Goal: Task Accomplishment & Management: Complete application form

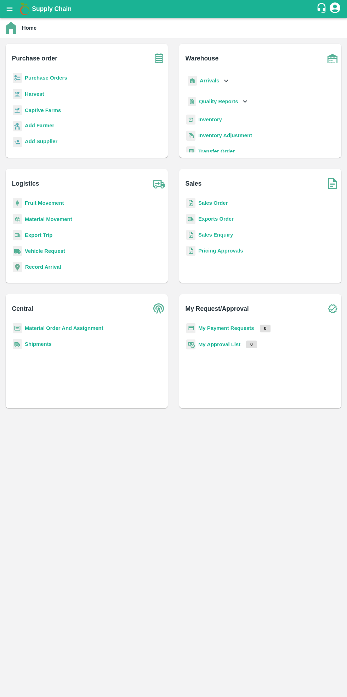
click at [44, 66] on h6 "Purchase order" at bounding box center [90, 55] width 156 height 23
click at [49, 78] on b "Purchase Orders" at bounding box center [46, 78] width 42 height 6
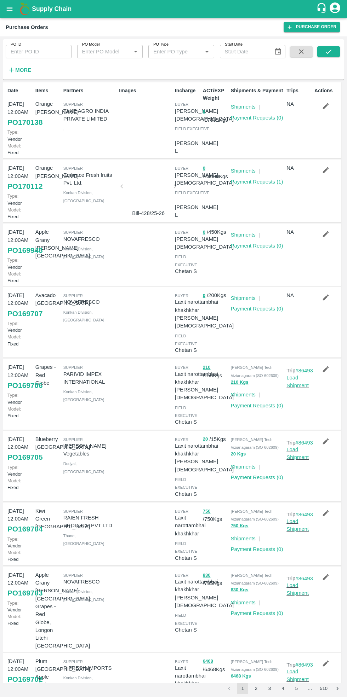
click at [309, 26] on link "Purchase Order" at bounding box center [311, 27] width 56 height 10
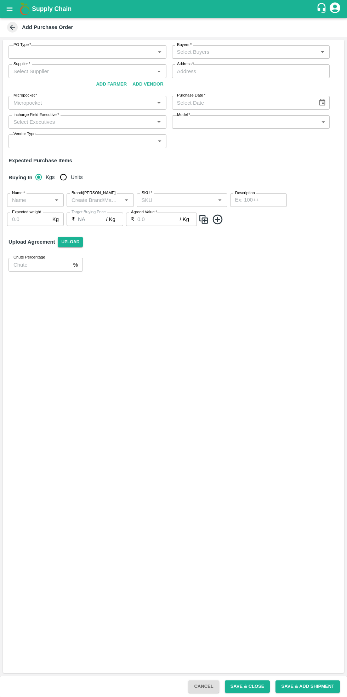
click at [60, 55] on body "Supply Chain Add Purchase Order PO Type   * ​ PO Type Buyers   * Buyers   * Sup…" at bounding box center [173, 348] width 347 height 697
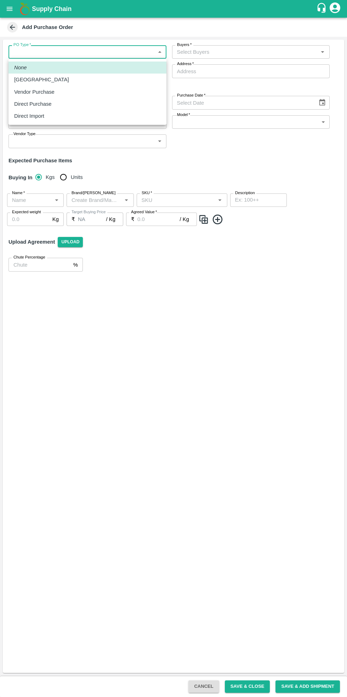
click at [46, 93] on p "Vendor Purchase" at bounding box center [34, 92] width 40 height 8
type input "2"
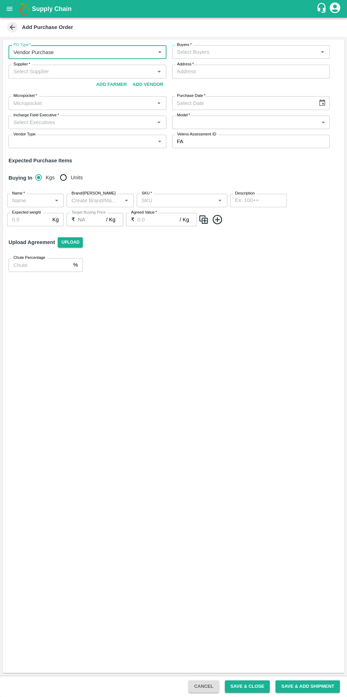
click at [223, 56] on input "Buyers   *" at bounding box center [245, 51] width 142 height 9
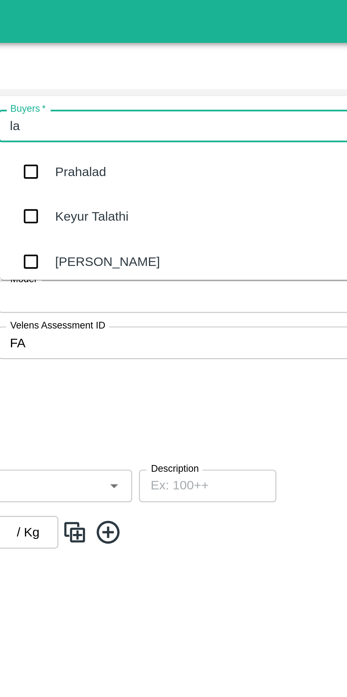
type input "lax"
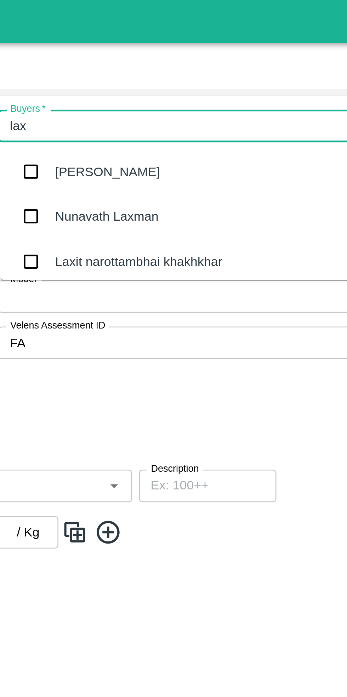
click at [240, 110] on div "Laxit narottambhai khakhkhar" at bounding box center [229, 108] width 69 height 8
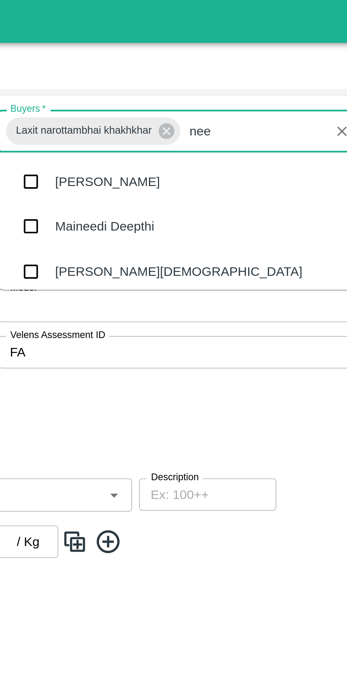
type input "neet"
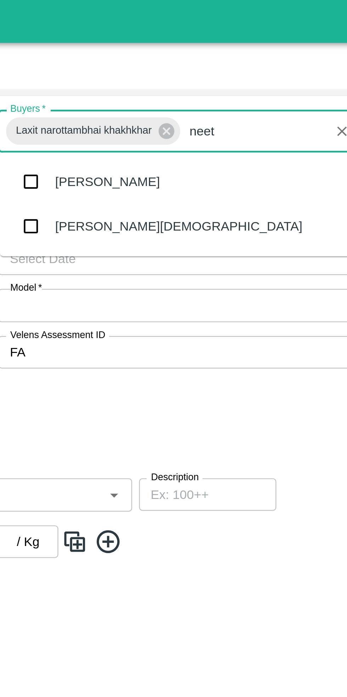
click at [209, 93] on div "[PERSON_NAME][DEMOGRAPHIC_DATA]" at bounding box center [246, 94] width 102 height 8
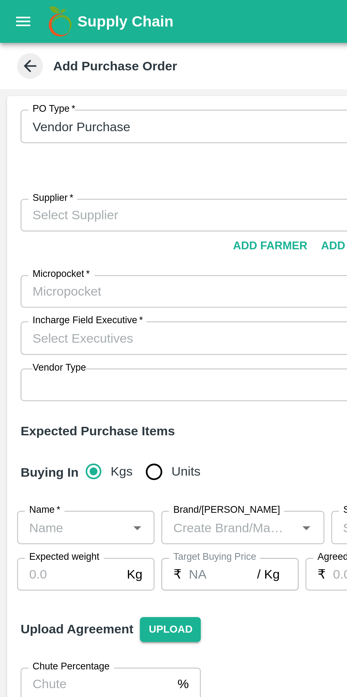
click at [41, 84] on input "Supplier   *" at bounding box center [82, 88] width 142 height 9
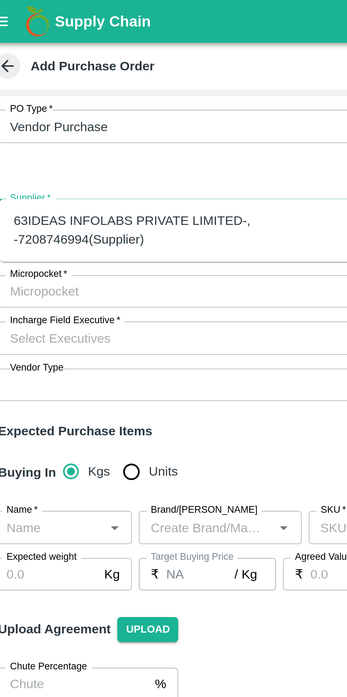
click at [62, 94] on div "63IDEAS INFOLABS PRIVATE LIMITED-, -7208746994(Supplier)" at bounding box center [88, 95] width 146 height 16
type input "63IDEAS INFOLABS PRIVATE LIMITED-, -7208746994(Supplier)"
type input ", , , [GEOGRAPHIC_DATA]"
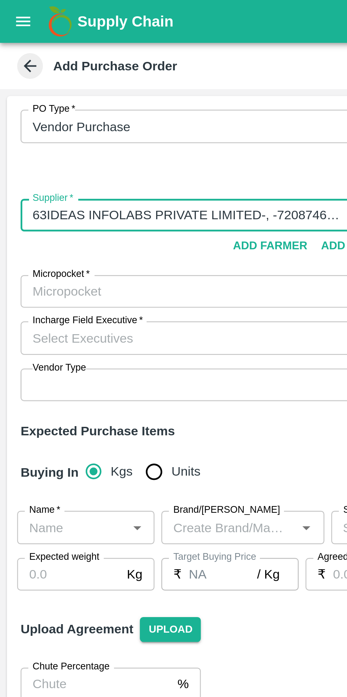
type input "63IDEAS INFOLABS PRIVATE LIMITED-, -7208746994(Supplier)"
click at [57, 116] on input "Micropocket   *" at bounding box center [82, 120] width 142 height 9
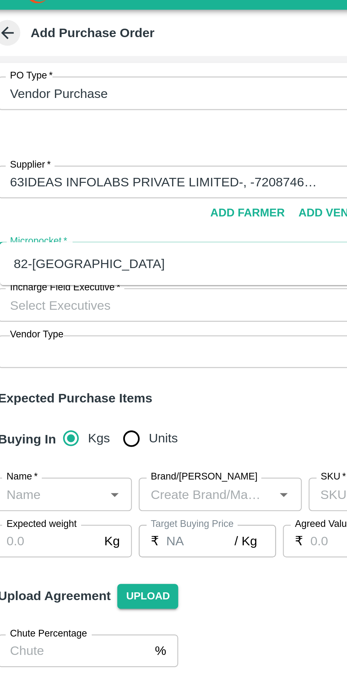
click at [33, 122] on div "82-[GEOGRAPHIC_DATA]" at bounding box center [46, 123] width 62 height 8
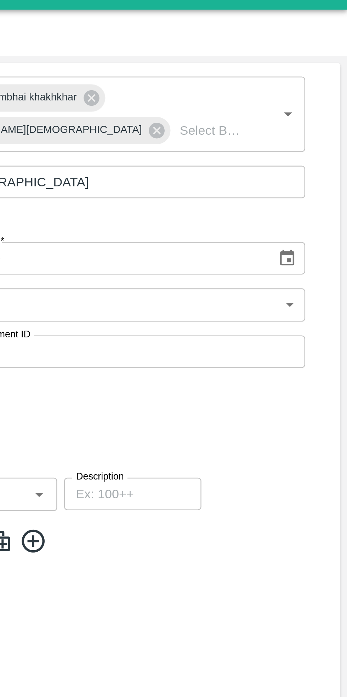
type input "82-[GEOGRAPHIC_DATA]"
click at [321, 117] on icon "Choose date" at bounding box center [322, 120] width 6 height 7
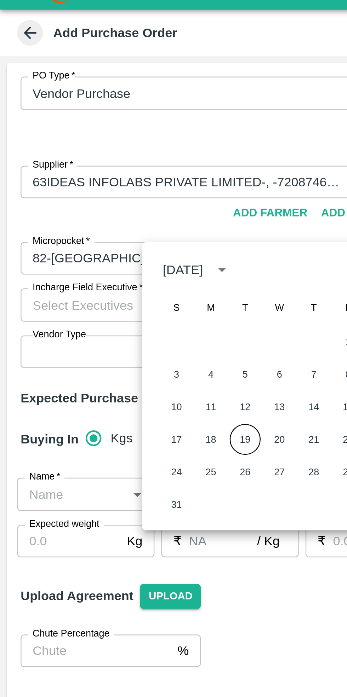
click at [101, 198] on button "19" at bounding box center [101, 195] width 13 height 13
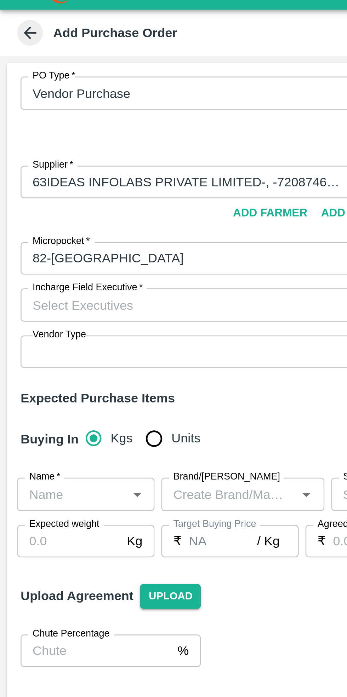
type input "[DATE]"
click at [65, 135] on input "Incharge Field Executive   *" at bounding box center [82, 139] width 142 height 9
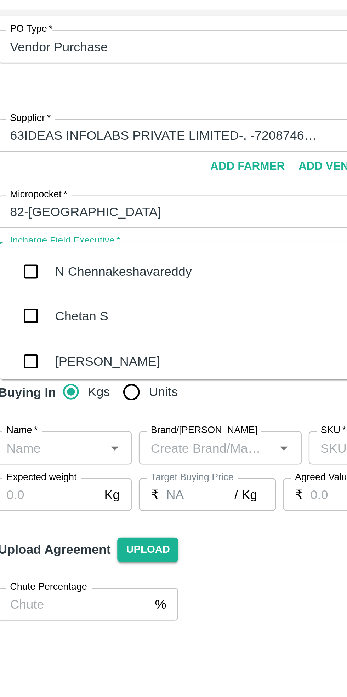
type input "[PERSON_NAME]"
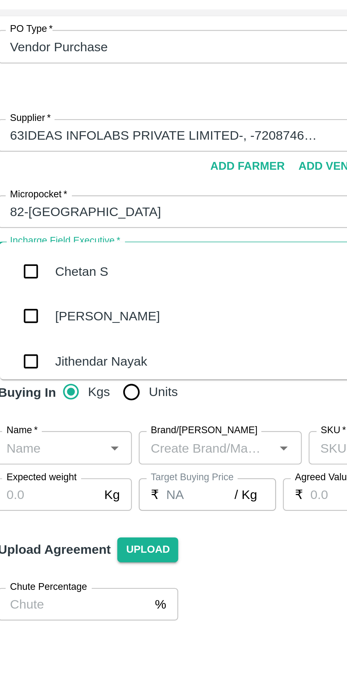
click at [48, 143] on div "Chetan S" at bounding box center [43, 145] width 22 height 8
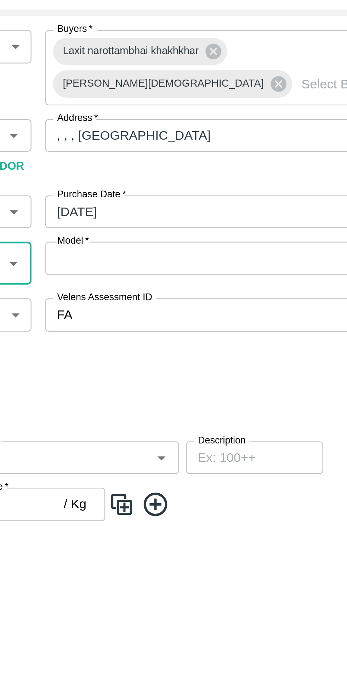
click at [248, 126] on body "Supply Chain Add Purchase Order PO Type   * Vendor Purchase 2 PO Type Buyers   …" at bounding box center [173, 348] width 347 height 697
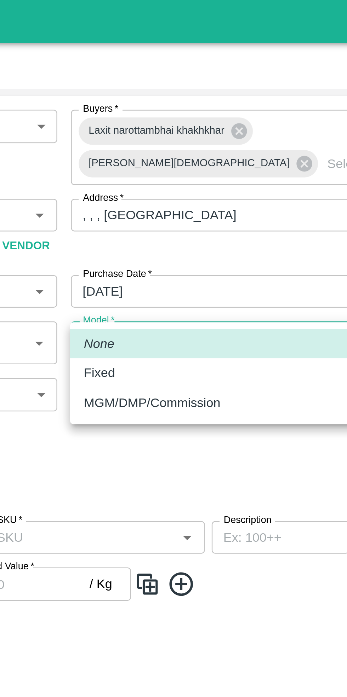
click at [184, 156] on p "Fixed" at bounding box center [183, 154] width 13 height 8
type input "Fixed"
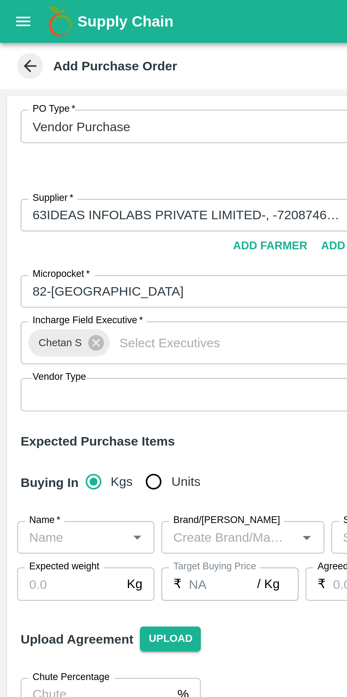
click at [56, 192] on input "Units" at bounding box center [63, 199] width 14 height 14
radio input "true"
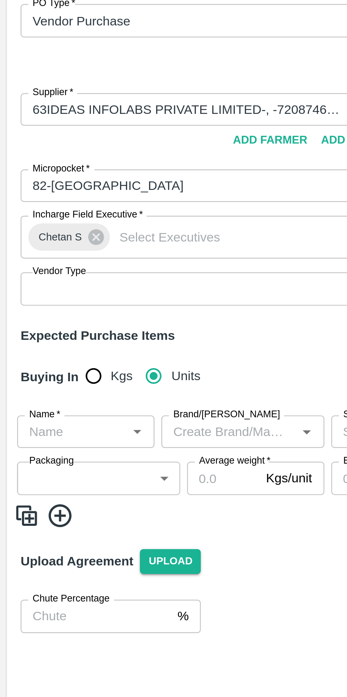
click at [34, 217] on input "Name   *" at bounding box center [29, 221] width 41 height 9
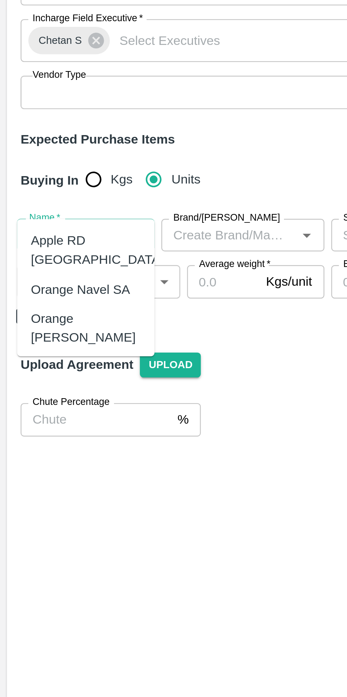
click at [40, 252] on div "Orange [PERSON_NAME]" at bounding box center [35, 260] width 45 height 16
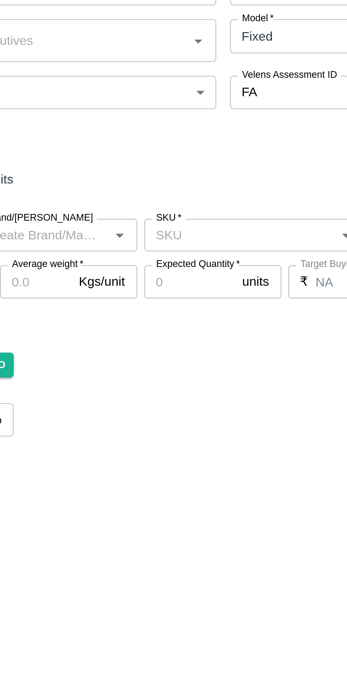
type input "Orange [PERSON_NAME]"
click at [178, 217] on input "SKU   *" at bounding box center [176, 221] width 75 height 9
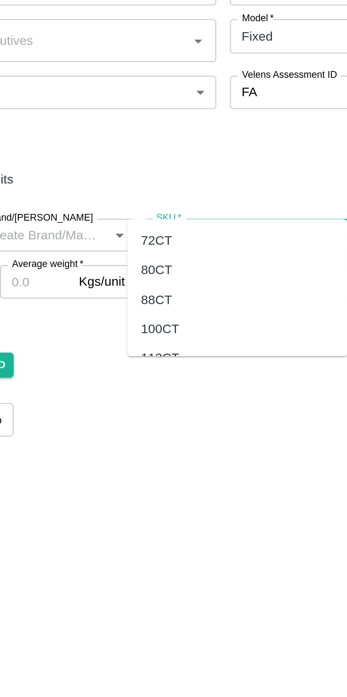
click at [149, 222] on div "72CT" at bounding box center [175, 224] width 91 height 12
type input "72CT"
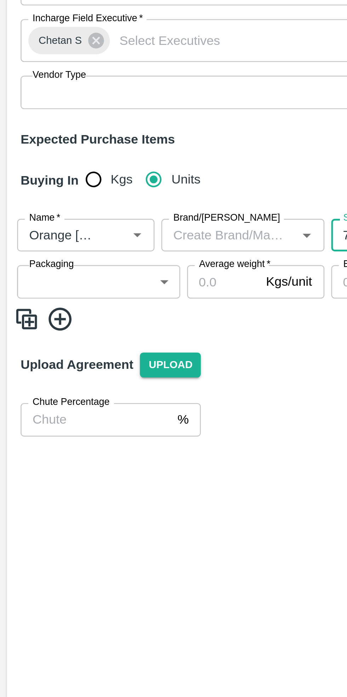
click at [39, 225] on body "Supply Chain Add Purchase Order PO Type   * Vendor Purchase 2 PO Type Buyers   …" at bounding box center [173, 348] width 347 height 697
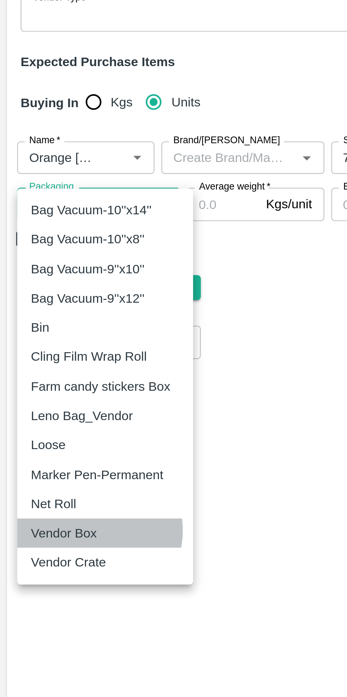
click at [39, 375] on div "Vendor Box" at bounding box center [28, 377] width 31 height 8
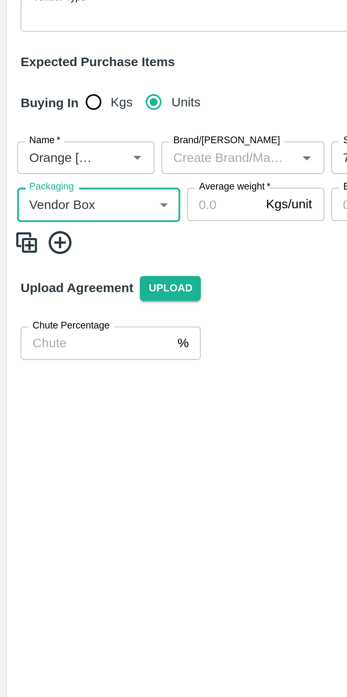
type input "276"
click at [95, 234] on input "Average weight   *" at bounding box center [92, 240] width 30 height 13
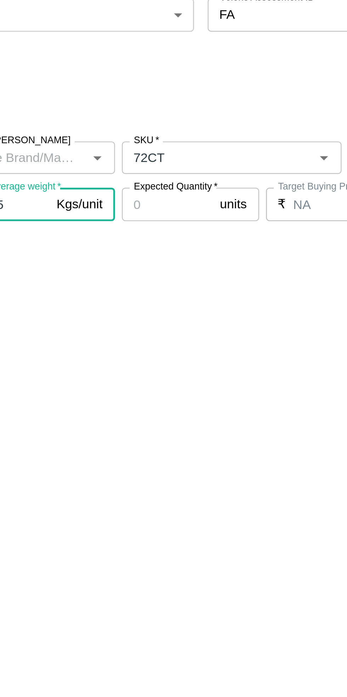
type input "15"
click at [162, 234] on input "Expected Quantity   *" at bounding box center [156, 240] width 38 height 13
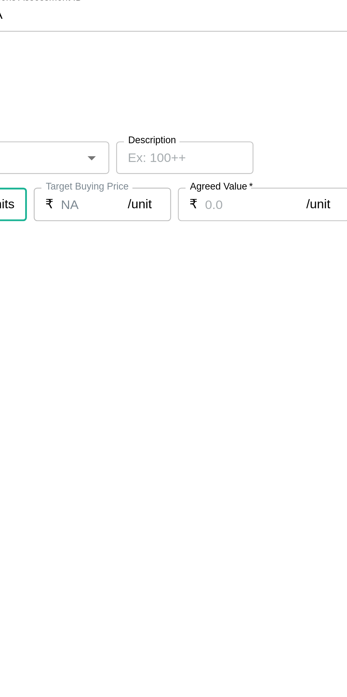
type input "50"
click at [284, 234] on input "Agreed Value   *" at bounding box center [288, 240] width 42 height 13
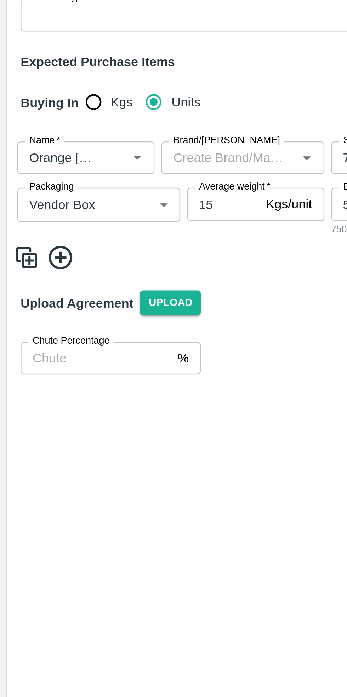
type input "2450"
click at [23, 257] on icon at bounding box center [25, 263] width 12 height 12
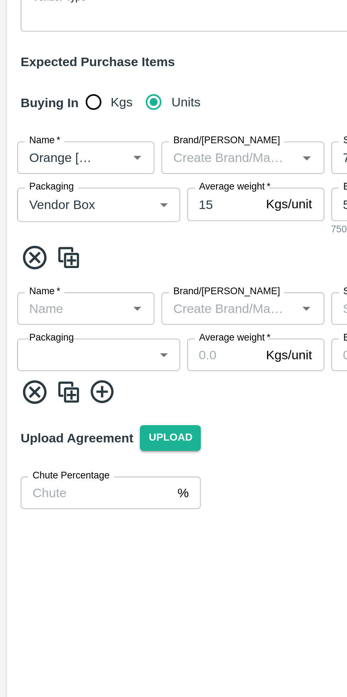
click at [28, 280] on input "Name   *" at bounding box center [29, 284] width 41 height 9
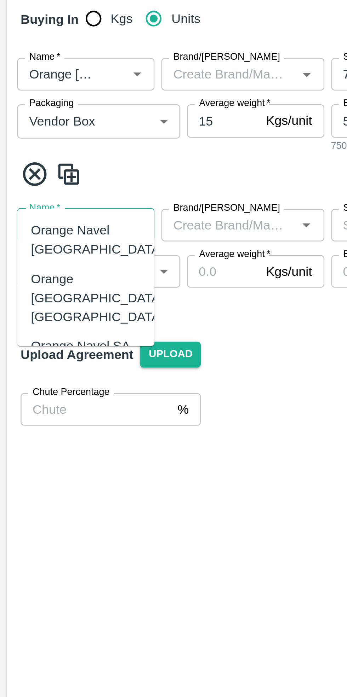
click at [40, 343] on div "Orange [PERSON_NAME]" at bounding box center [35, 351] width 45 height 16
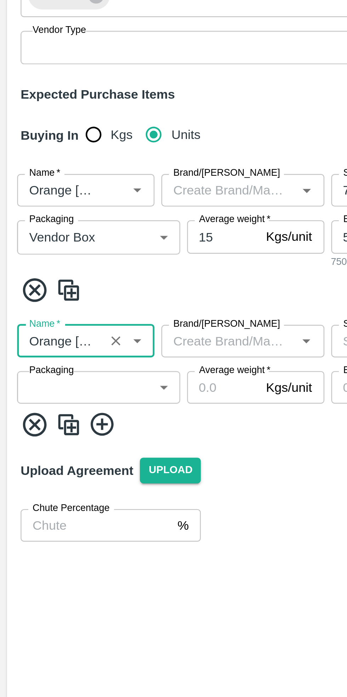
type input "Orange [PERSON_NAME]"
click at [39, 217] on input "Name   *" at bounding box center [24, 221] width 31 height 9
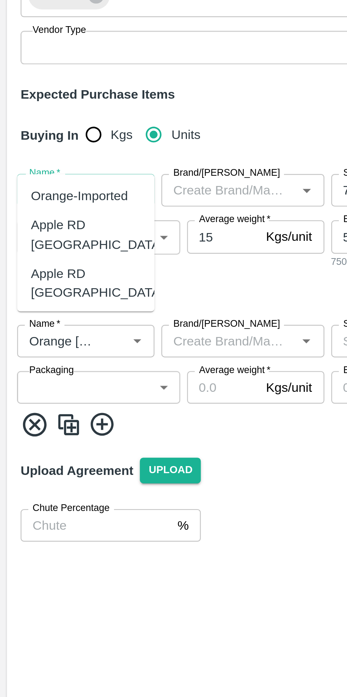
scroll to position [151, 0]
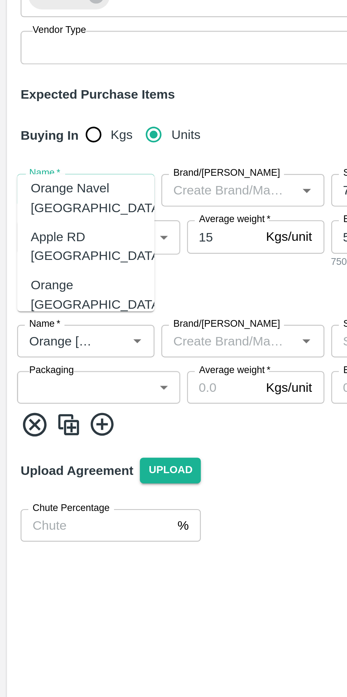
click at [48, 317] on div "Orange [PERSON_NAME]" at bounding box center [35, 325] width 45 height 16
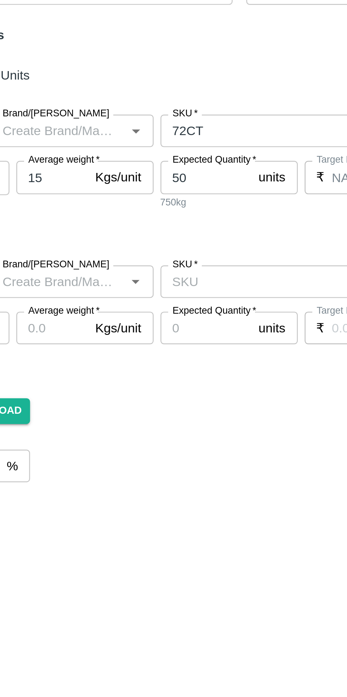
click at [166, 280] on input "SKU   *" at bounding box center [176, 284] width 75 height 9
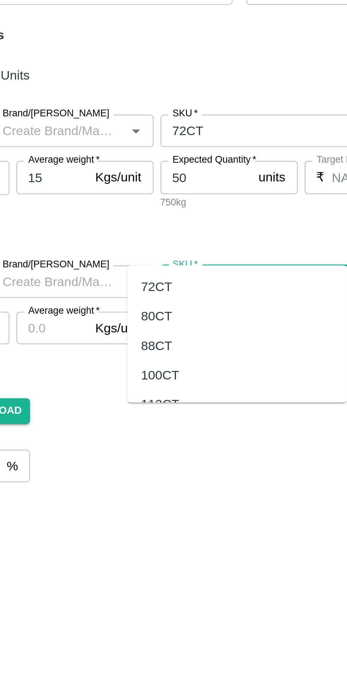
click at [136, 310] on div "88CT" at bounding box center [134, 311] width 13 height 8
type input "88CT"
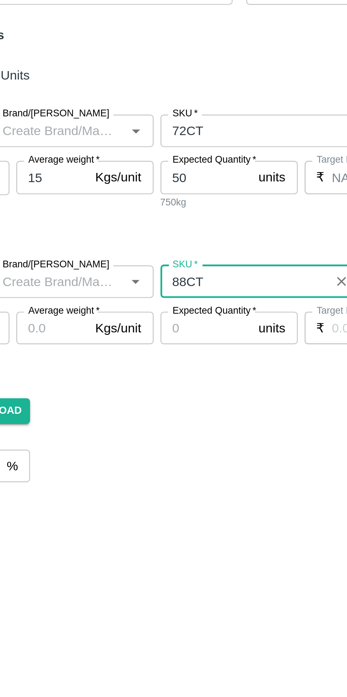
type input "NA"
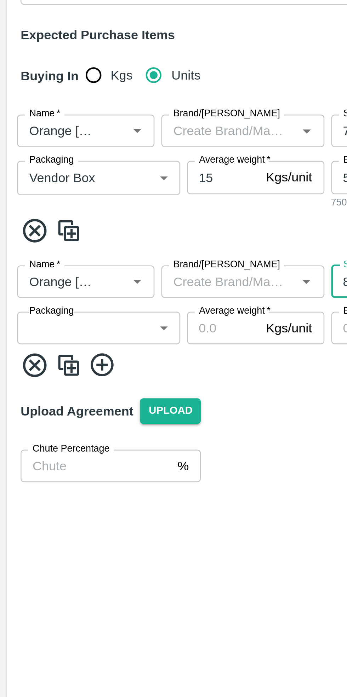
click at [38, 288] on body "Supply Chain Add Purchase Order PO Type   * Vendor Purchase 2 PO Type Buyers   …" at bounding box center [173, 348] width 347 height 697
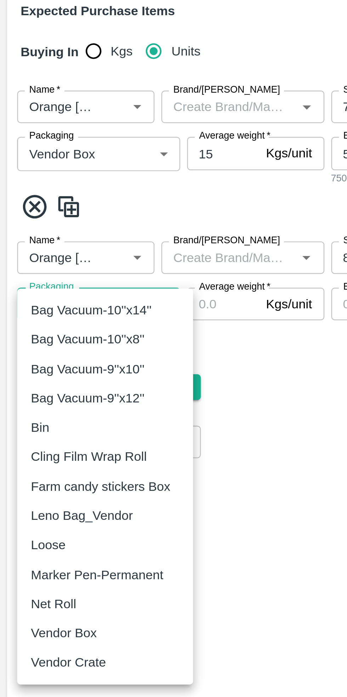
click at [36, 440] on p "Vendor Box" at bounding box center [26, 439] width 27 height 8
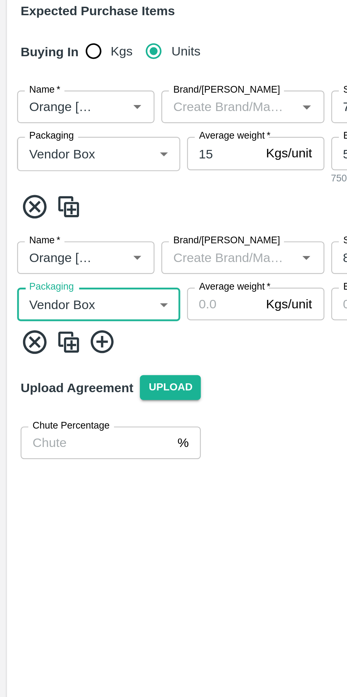
type input "276"
click at [93, 297] on input "Average weight   *" at bounding box center [92, 303] width 30 height 13
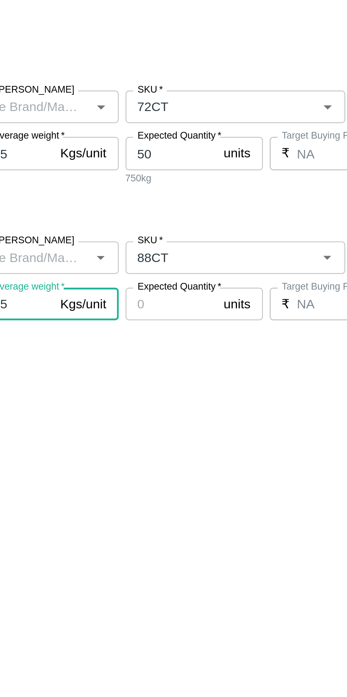
type input "15"
click at [156, 297] on input "Expected Quantity   *" at bounding box center [156, 303] width 38 height 13
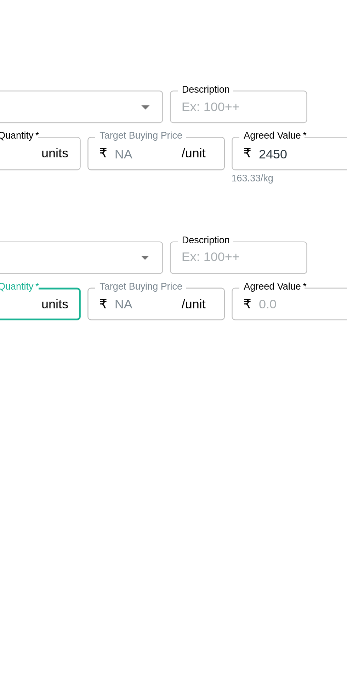
type input "200"
click at [278, 297] on input "Agreed Value   *" at bounding box center [288, 303] width 42 height 13
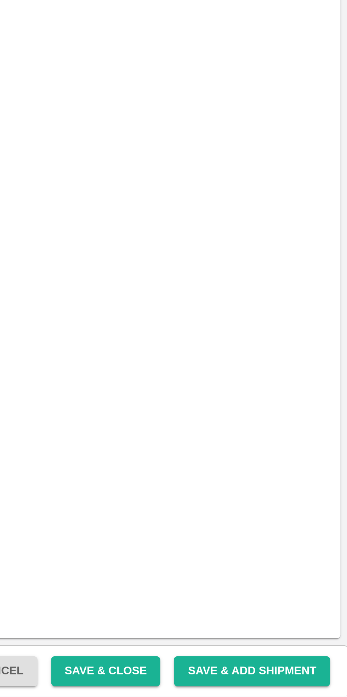
type input "2450"
click at [260, 687] on button "Save & Close" at bounding box center [247, 687] width 45 height 12
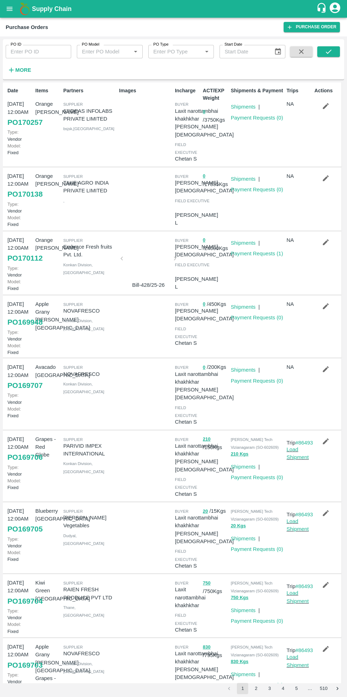
click at [327, 51] on icon "submit" at bounding box center [328, 52] width 8 height 8
click at [328, 52] on icon "submit" at bounding box center [328, 52] width 8 height 8
click at [307, 26] on link "Purchase Order" at bounding box center [311, 27] width 56 height 10
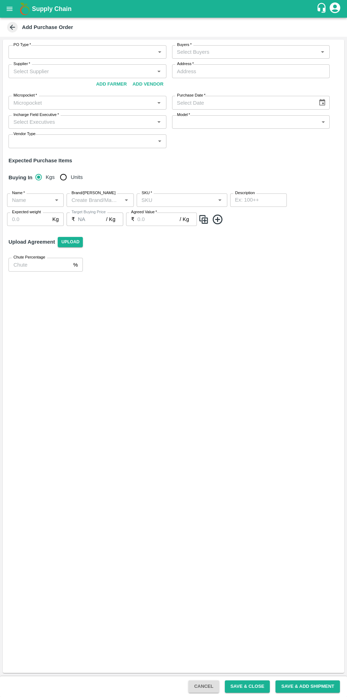
click at [78, 50] on body "Supply Chain Add Purchase Order PO Type   * ​ PO Type Buyers   * Buyers   * Sup…" at bounding box center [173, 348] width 347 height 697
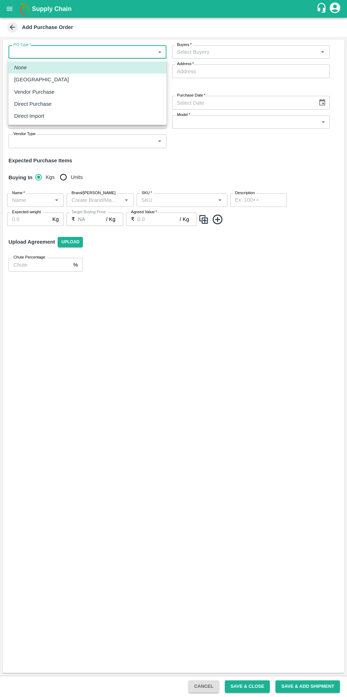
click at [52, 92] on div "Vendor Purchase" at bounding box center [36, 92] width 44 height 8
type input "2"
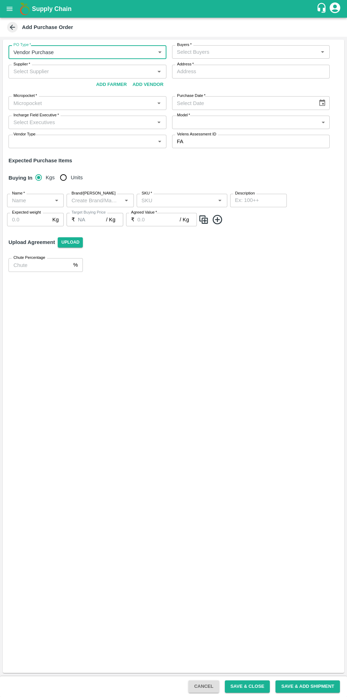
click at [247, 53] on input "Buyers   *" at bounding box center [245, 51] width 142 height 9
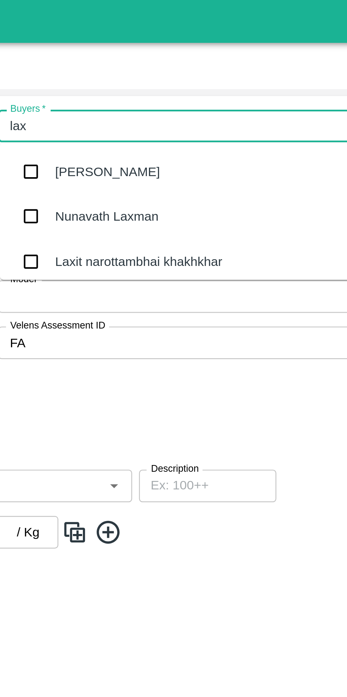
type input "laxi"
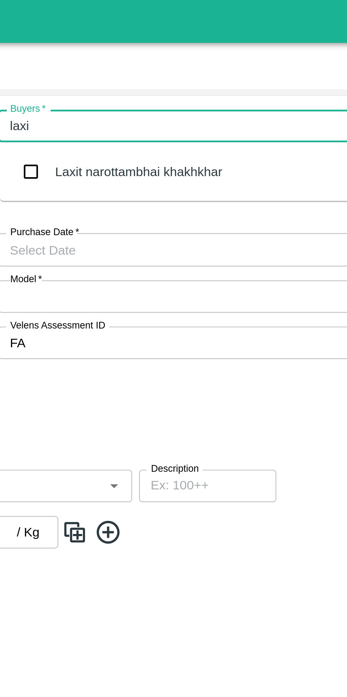
click at [228, 68] on div "Laxit narottambhai khakhkhar" at bounding box center [229, 71] width 69 height 8
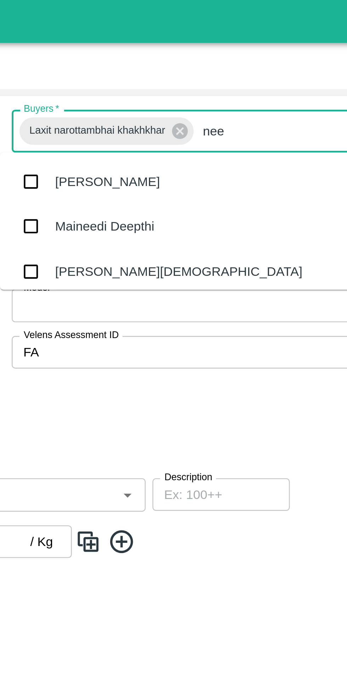
type input "neet"
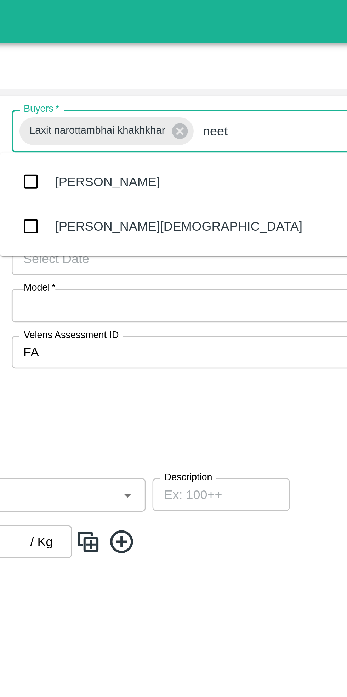
click at [204, 91] on div "[PERSON_NAME][DEMOGRAPHIC_DATA]" at bounding box center [241, 94] width 102 height 8
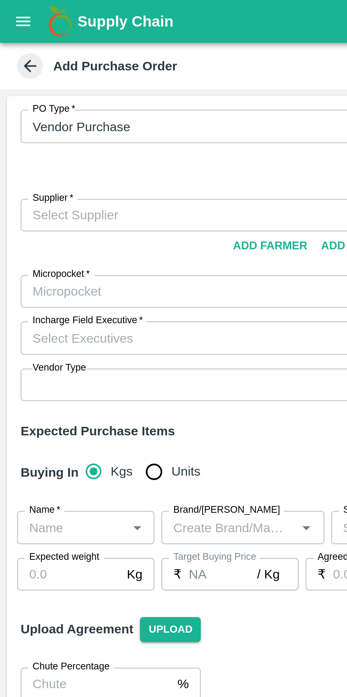
click at [52, 84] on input "Supplier   *" at bounding box center [82, 88] width 142 height 9
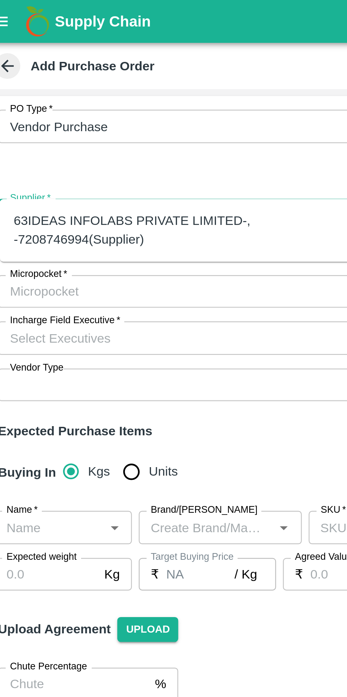
click at [69, 88] on div "63IDEAS INFOLABS PRIVATE LIMITED-, -7208746994(Supplier)" at bounding box center [88, 95] width 146 height 16
type input "63IDEAS INFOLABS PRIVATE LIMITED-, -7208746994(Supplier)"
type input ", , , [GEOGRAPHIC_DATA]"
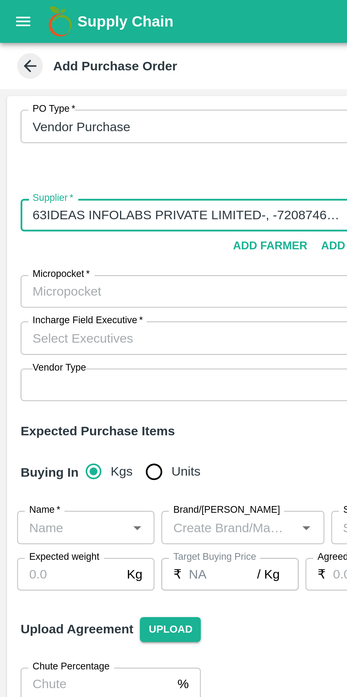
type input "63IDEAS INFOLABS PRIVATE LIMITED-, -7208746994(Supplier)"
click at [63, 116] on input "Micropocket   *" at bounding box center [82, 120] width 142 height 9
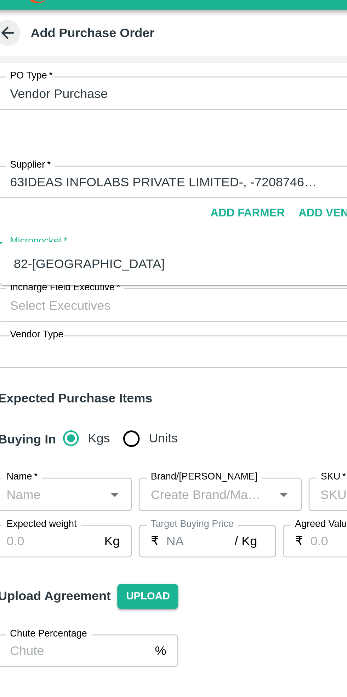
click at [30, 119] on div "82-[GEOGRAPHIC_DATA]" at bounding box center [46, 123] width 62 height 8
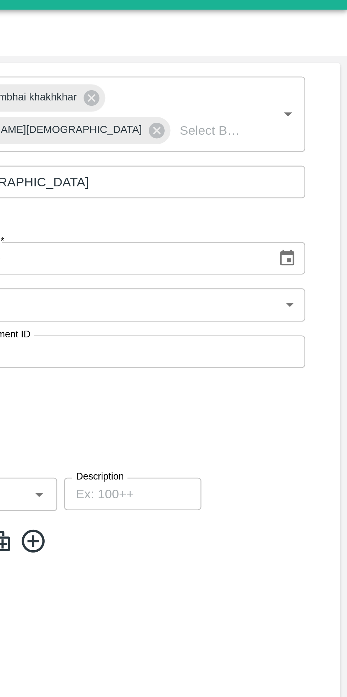
type input "82-[GEOGRAPHIC_DATA]"
click at [324, 116] on icon "Choose date" at bounding box center [322, 120] width 8 height 8
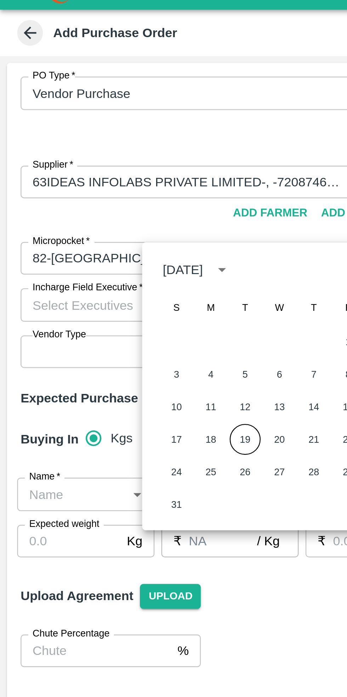
click at [100, 195] on button "19" at bounding box center [101, 195] width 13 height 13
type input "[DATE]"
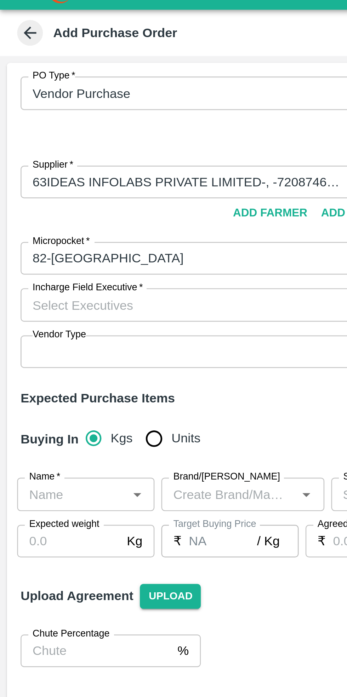
click at [57, 135] on input "Incharge Field Executive   *" at bounding box center [82, 139] width 142 height 9
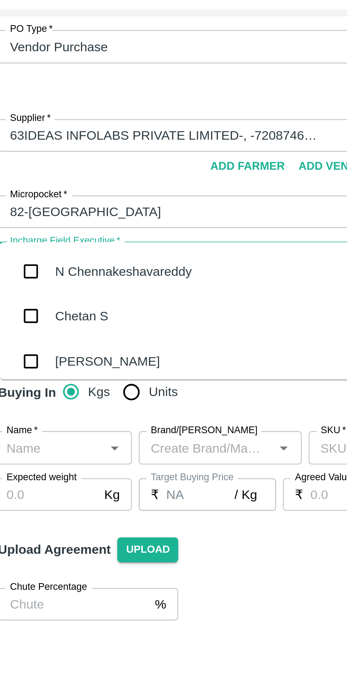
type input "[PERSON_NAME]"
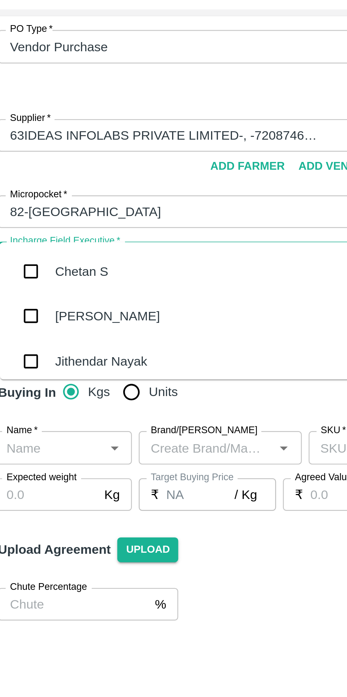
click at [48, 146] on div "Chetan S" at bounding box center [43, 145] width 22 height 8
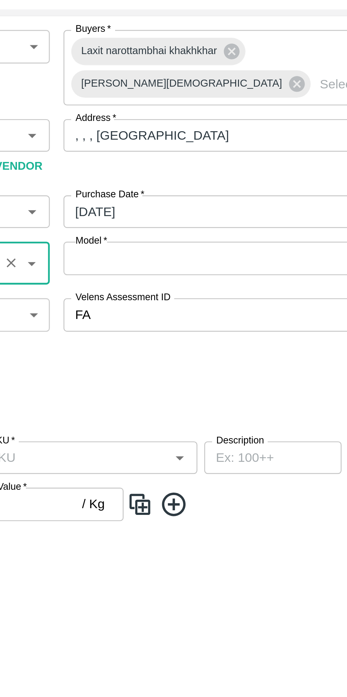
click at [234, 126] on body "Supply Chain Add Purchase Order PO Type   * Vendor Purchase 2 PO Type Buyers   …" at bounding box center [173, 348] width 347 height 697
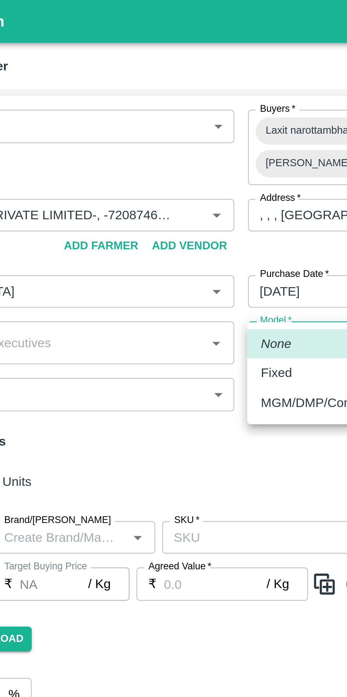
click at [186, 153] on p "Fixed" at bounding box center [183, 154] width 13 height 8
type input "Fixed"
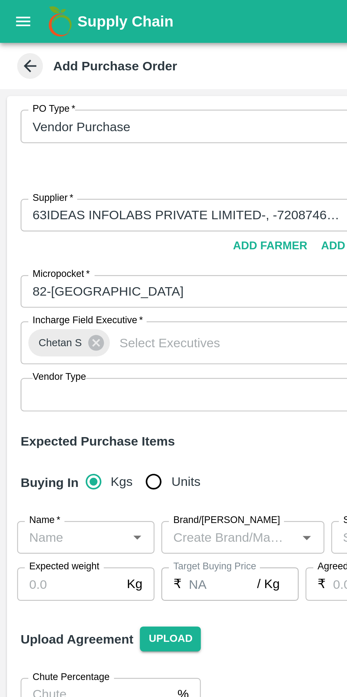
click at [59, 192] on input "Units" at bounding box center [63, 199] width 14 height 14
radio input "true"
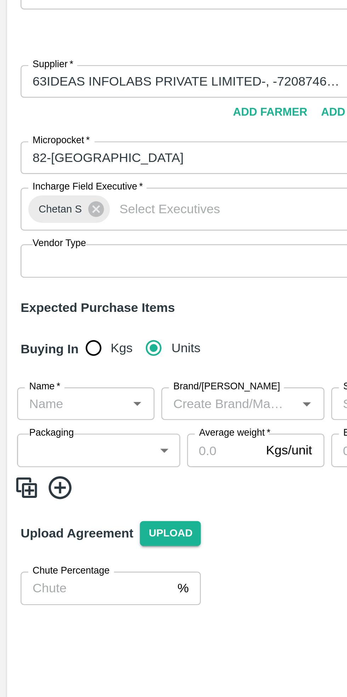
click at [38, 217] on input "Name   *" at bounding box center [29, 221] width 41 height 9
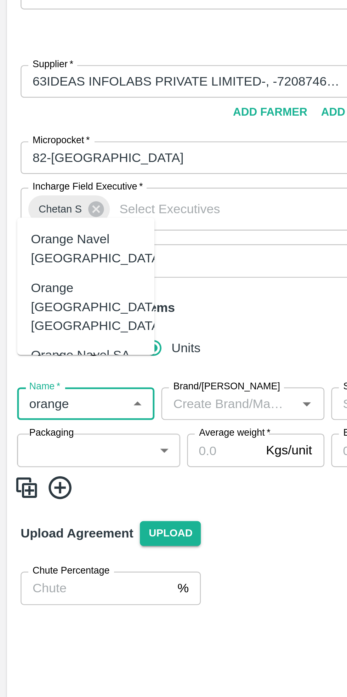
click at [45, 210] on div "Orange [PERSON_NAME]" at bounding box center [35, 218] width 45 height 16
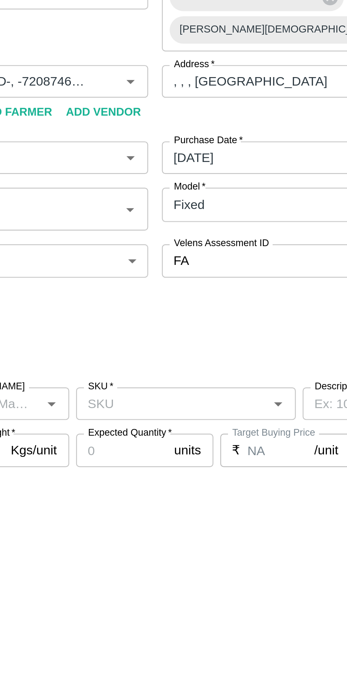
type input "Orange [PERSON_NAME]"
click at [193, 217] on input "SKU   *" at bounding box center [176, 221] width 75 height 9
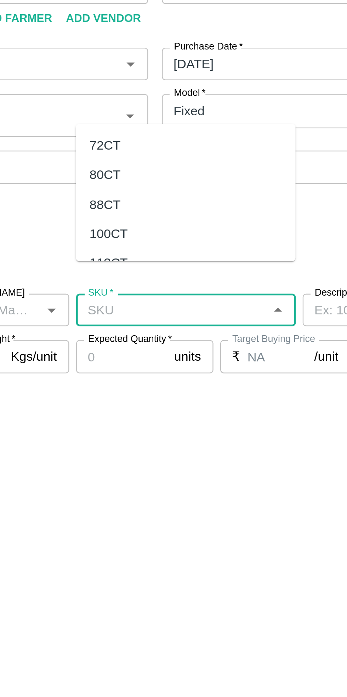
click at [154, 177] on div "88CT" at bounding box center [182, 178] width 91 height 12
type input "88CT"
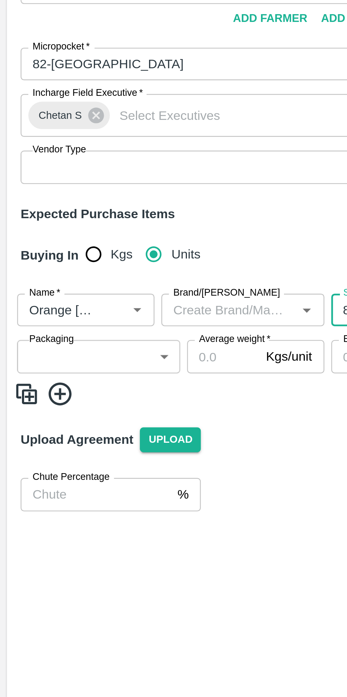
click at [43, 227] on body "Supply Chain Add Purchase Order PO Type   * Vendor Purchase 2 PO Type Buyers   …" at bounding box center [173, 348] width 347 height 697
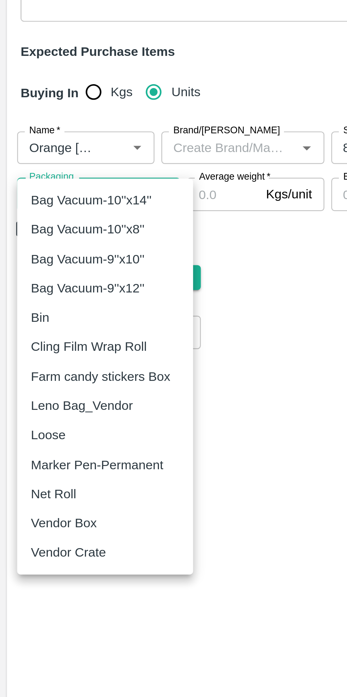
click at [35, 377] on p "Vendor Box" at bounding box center [26, 377] width 27 height 8
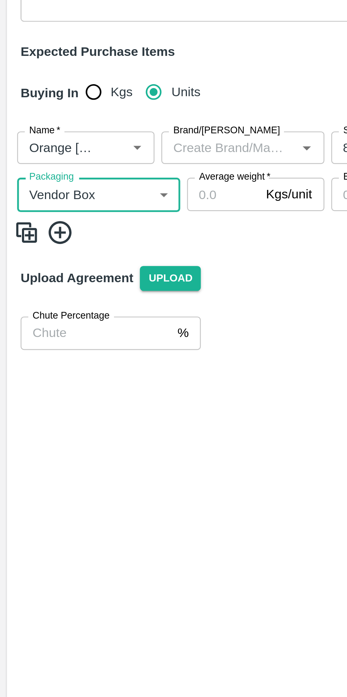
type input "276"
click at [96, 234] on input "Average weight   *" at bounding box center [92, 240] width 30 height 13
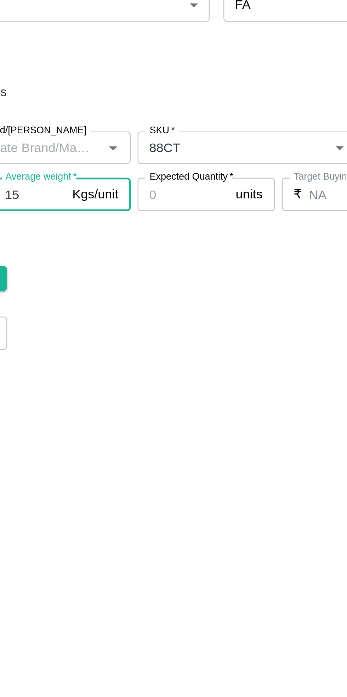
type input "15"
click at [158, 234] on input "Expected Quantity   *" at bounding box center [156, 240] width 38 height 13
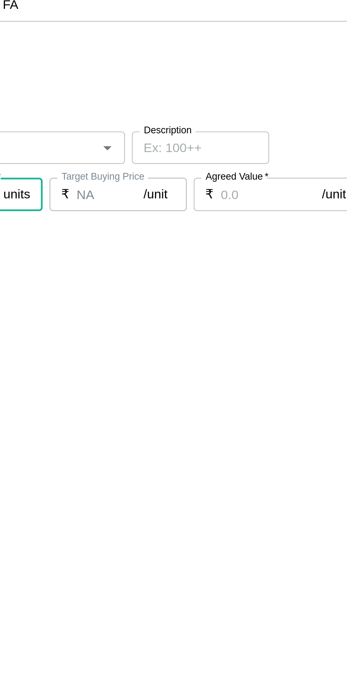
type input "150"
click at [280, 234] on input "Agreed Value   *" at bounding box center [288, 240] width 42 height 13
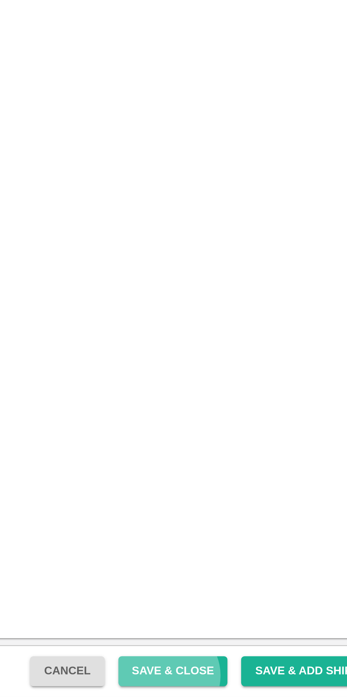
type input "2400"
click at [261, 689] on button "Save & Close" at bounding box center [247, 687] width 45 height 12
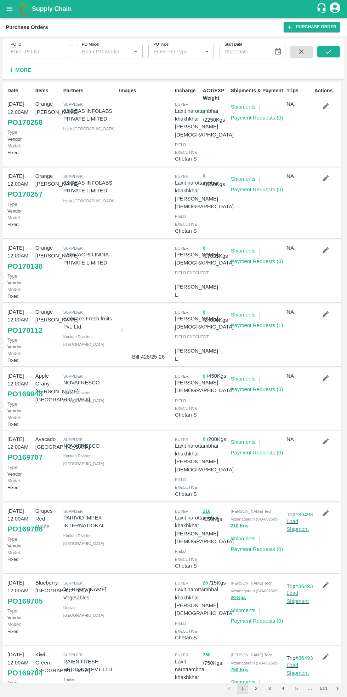
click at [329, 53] on icon "submit" at bounding box center [328, 52] width 8 height 8
